Goal: Check status: Check status

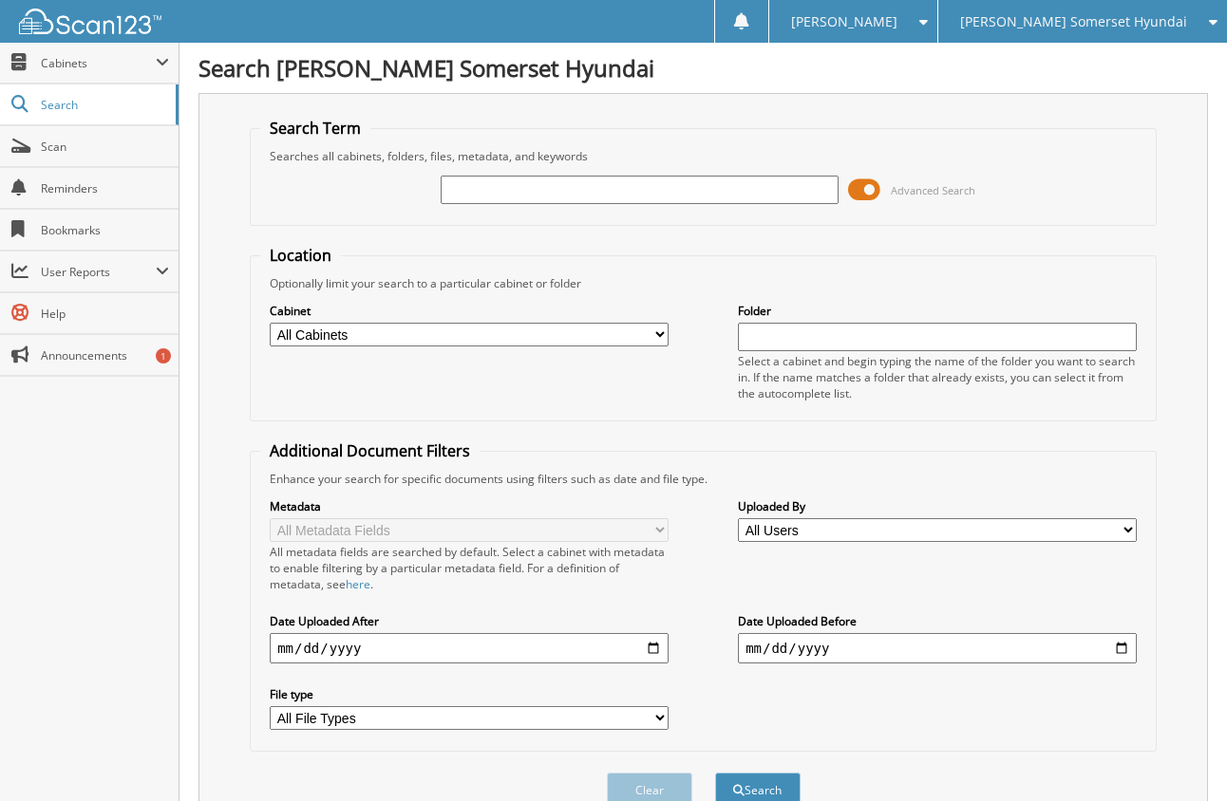
click at [513, 186] on input "text" at bounding box center [640, 190] width 399 height 28
type input "6030190"
click at [715, 773] on button "Search" at bounding box center [757, 790] width 85 height 35
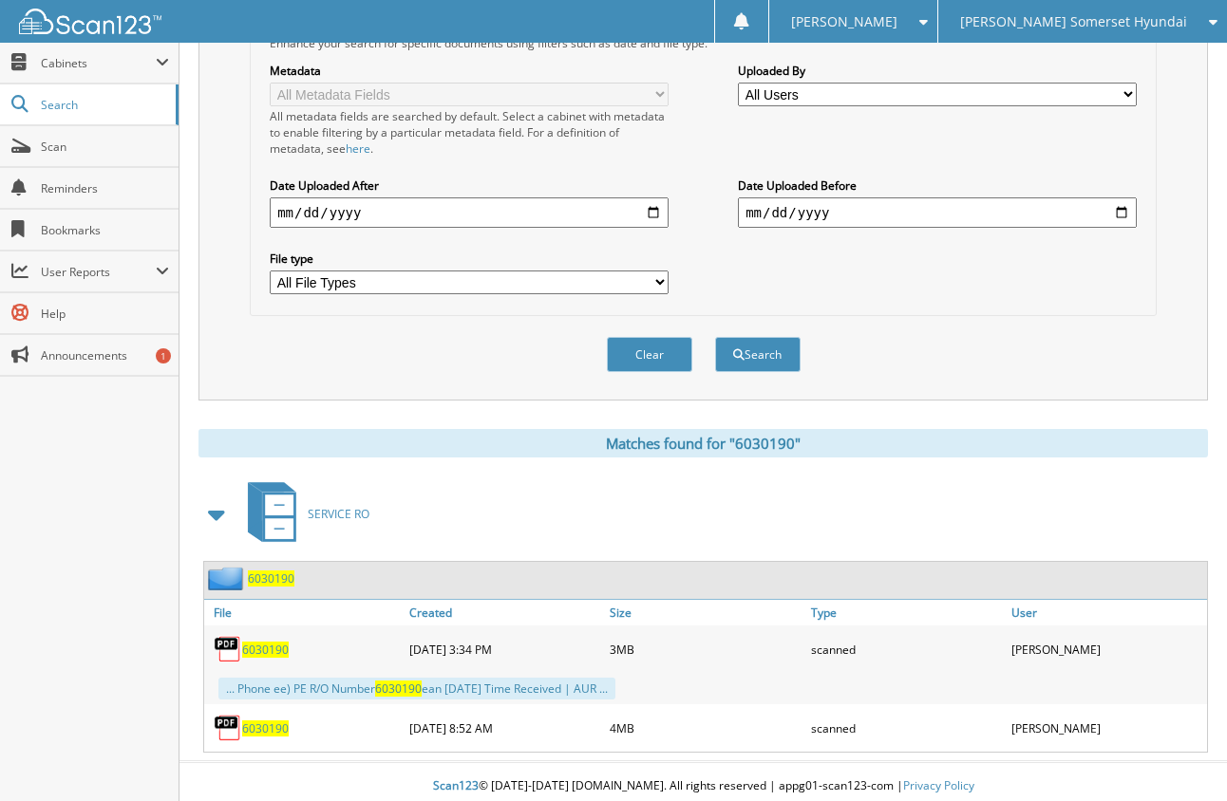
scroll to position [445, 0]
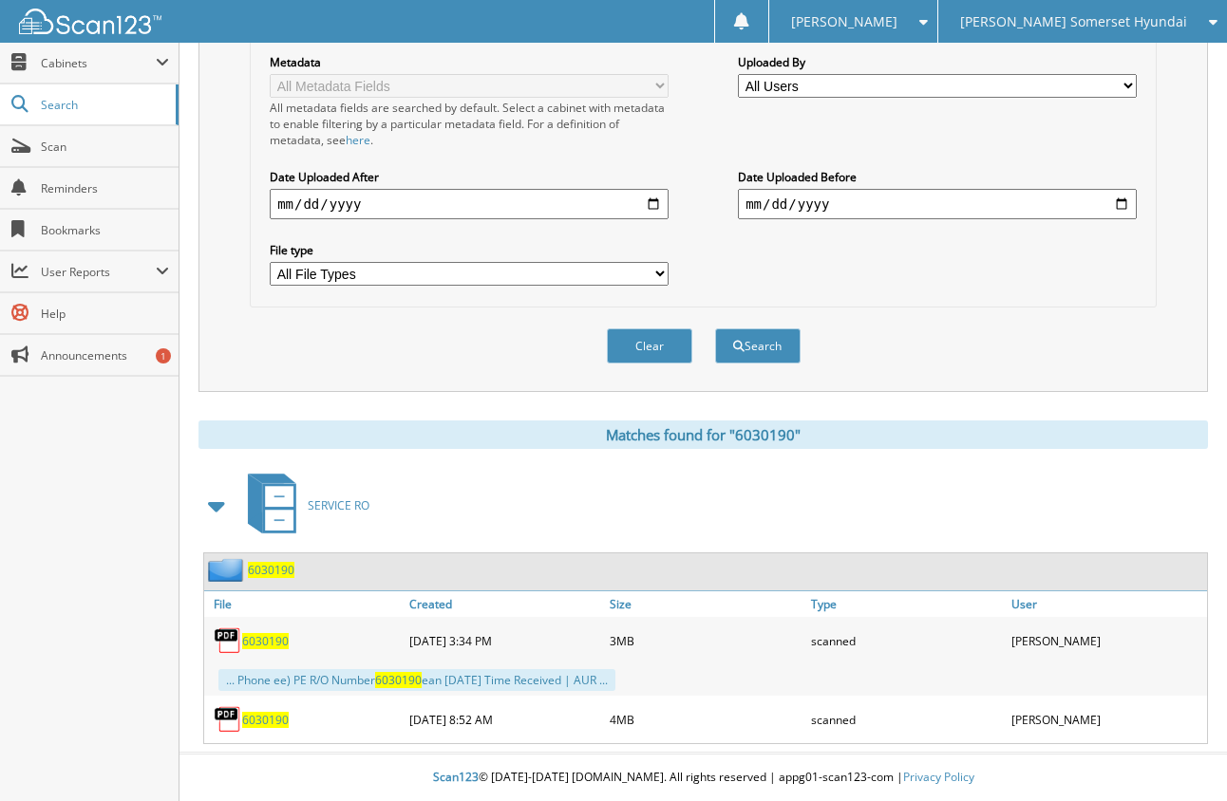
click at [253, 722] on span "6030190" at bounding box center [265, 720] width 47 height 16
drag, startPoint x: 998, startPoint y: 781, endPoint x: 979, endPoint y: 761, distance: 27.5
click at [998, 781] on div "Scan123 © [DATE]-[DATE] [DOMAIN_NAME]. All rights reserved | appg01-scan123-com…" at bounding box center [702, 778] width 1047 height 47
click at [254, 710] on div "6030190" at bounding box center [304, 720] width 200 height 38
click at [260, 721] on span "6030190" at bounding box center [265, 720] width 47 height 16
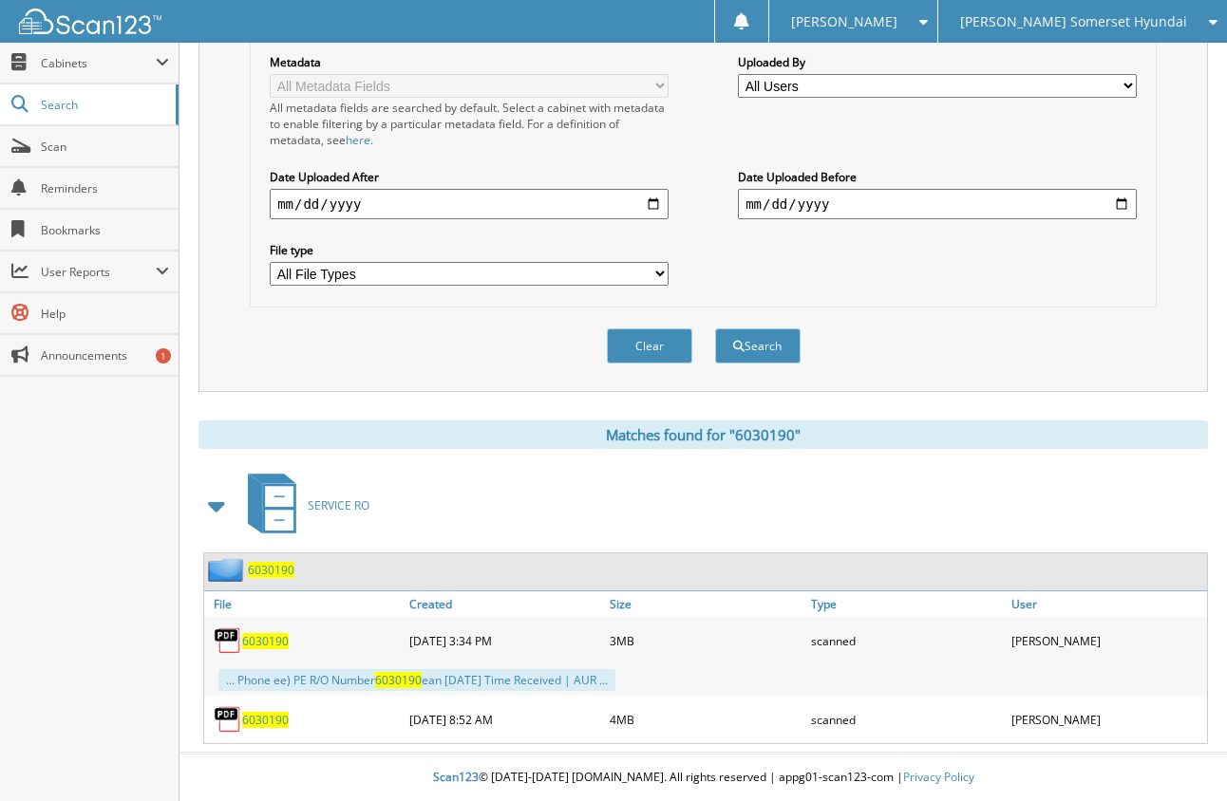
click at [984, 774] on div "Scan123 © [DATE]-[DATE] [DOMAIN_NAME]. All rights reserved | appg01-scan123-com…" at bounding box center [702, 778] width 1047 height 47
click at [58, 146] on span "Scan" at bounding box center [105, 147] width 128 height 16
